Goal: Information Seeking & Learning: Learn about a topic

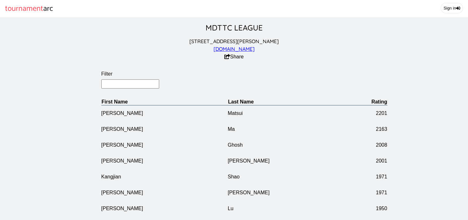
click at [117, 88] on input "Filter" at bounding box center [130, 83] width 58 height 9
type input "chai"
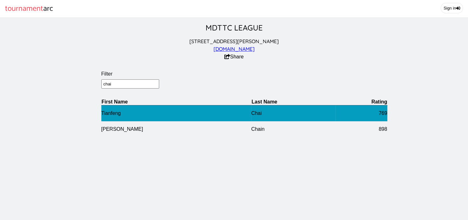
click at [118, 116] on td "Tianfeng" at bounding box center [176, 113] width 150 height 16
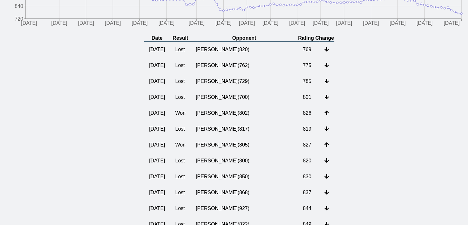
scroll to position [137, 0]
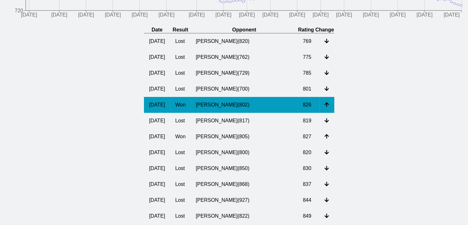
click at [236, 111] on td "[PERSON_NAME] ( 802 )" at bounding box center [244, 105] width 107 height 16
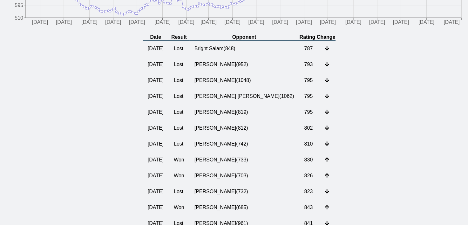
scroll to position [158, 0]
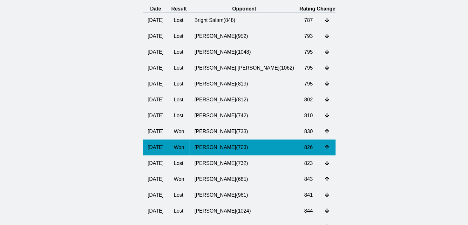
click at [225, 155] on td "[PERSON_NAME] ( 703 )" at bounding box center [244, 148] width 110 height 16
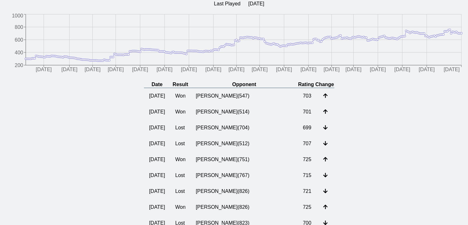
scroll to position [97, 0]
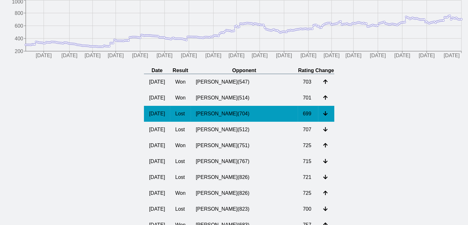
click at [226, 119] on td "[PERSON_NAME] ( 704 )" at bounding box center [244, 114] width 107 height 16
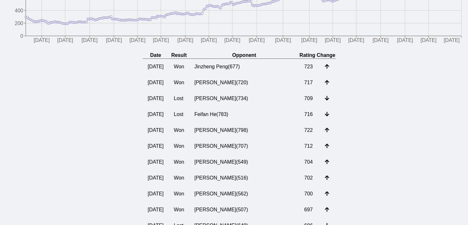
scroll to position [93, 0]
